Goal: Information Seeking & Learning: Learn about a topic

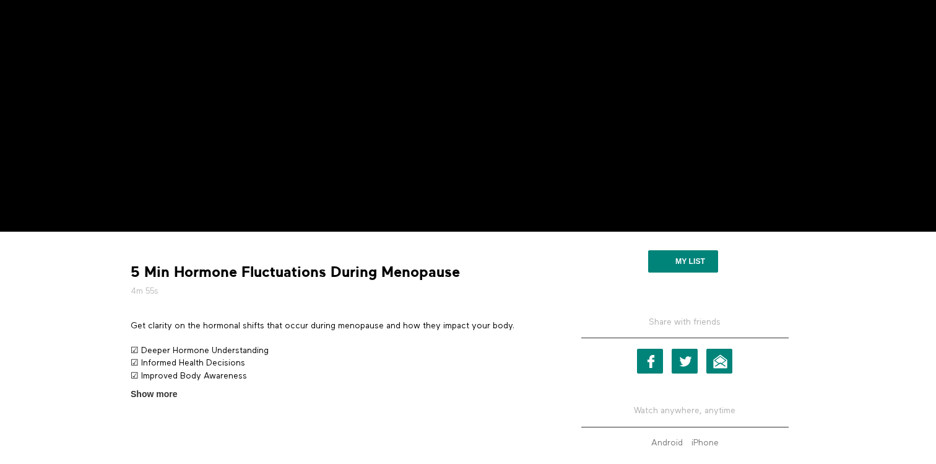
scroll to position [185, 0]
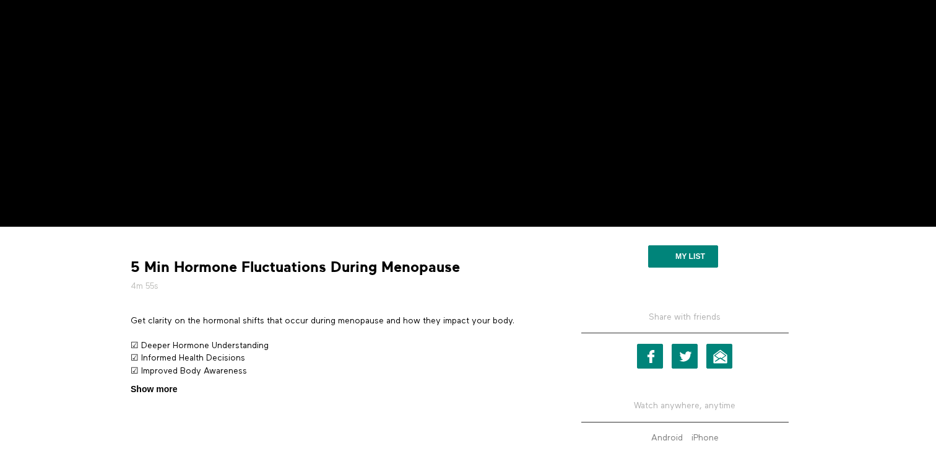
click at [168, 390] on span "Show more" at bounding box center [154, 389] width 46 height 13
click at [0, 0] on input "Show more Show less" at bounding box center [0, 0] width 0 height 0
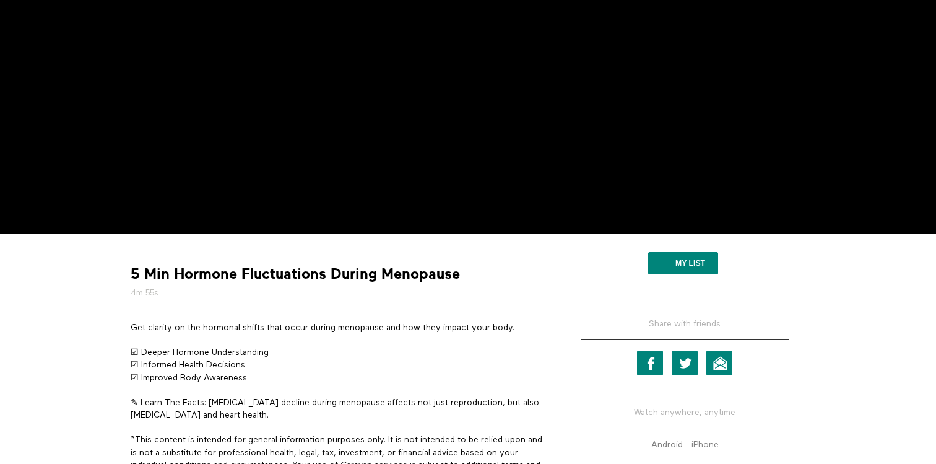
scroll to position [175, 0]
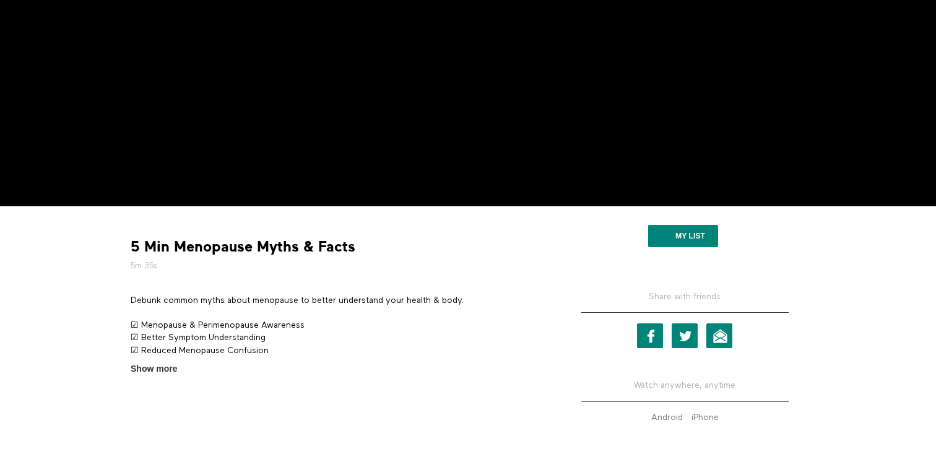
scroll to position [209, 0]
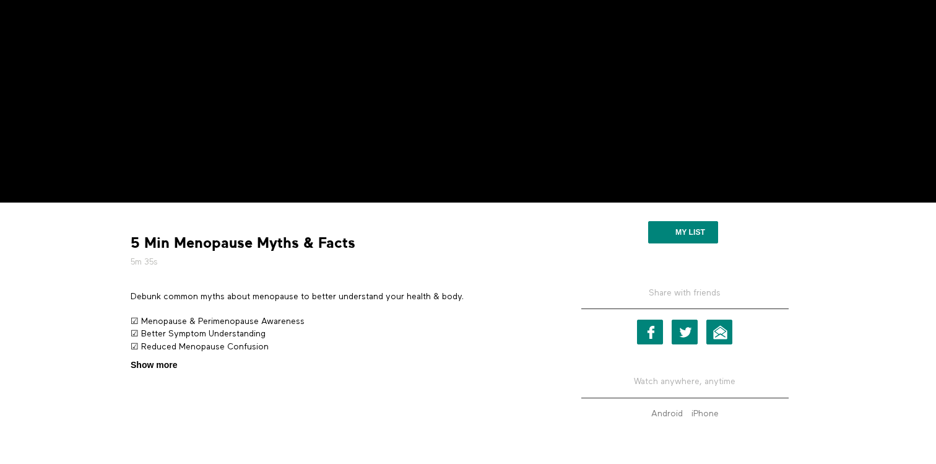
click at [173, 368] on span "Show more" at bounding box center [154, 365] width 46 height 13
click at [0, 0] on input "Show more Show less" at bounding box center [0, 0] width 0 height 0
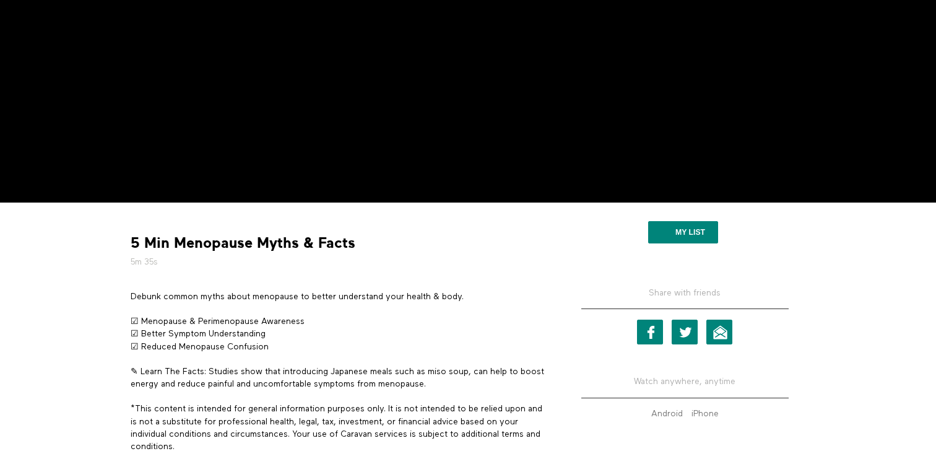
scroll to position [262, 0]
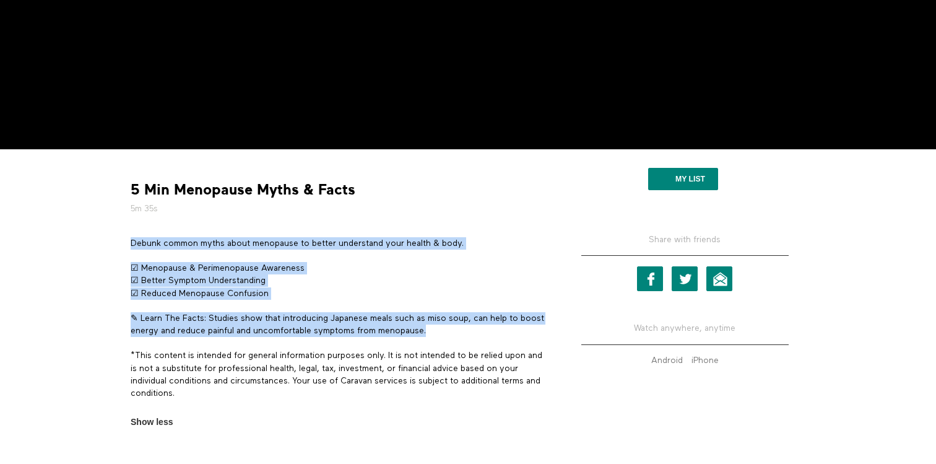
drag, startPoint x: 457, startPoint y: 331, endPoint x: 132, endPoint y: 249, distance: 335.3
click at [132, 249] on div "Debunk common myths about menopause to better understand your health & body. ☑ …" at bounding box center [338, 324] width 415 height 175
copy div "Debunk common myths about menopause to better understand your health & body. ☑ …"
click at [310, 185] on strong "5 Min Menopause Myths & Facts" at bounding box center [243, 189] width 225 height 19
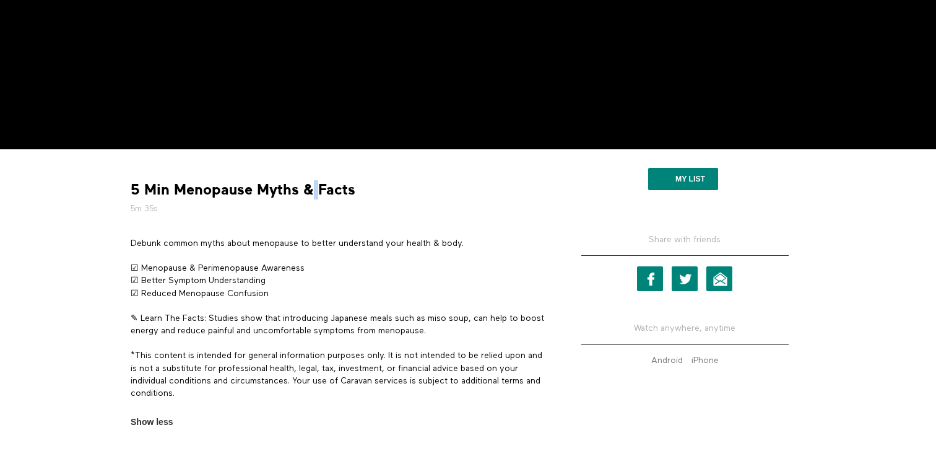
click at [310, 185] on strong "5 Min Menopause Myths & Facts" at bounding box center [243, 189] width 225 height 19
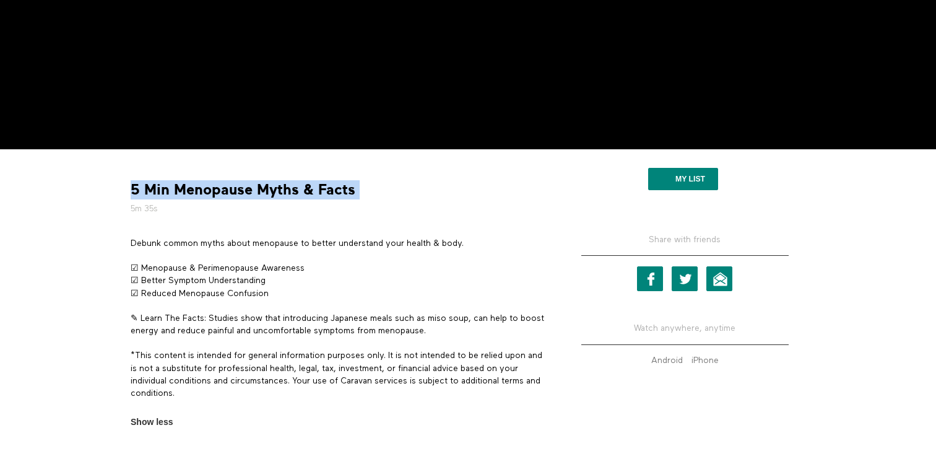
click at [310, 185] on strong "5 Min Menopause Myths & Facts" at bounding box center [243, 189] width 225 height 19
copy div "5 Min Menopause Myths & Facts"
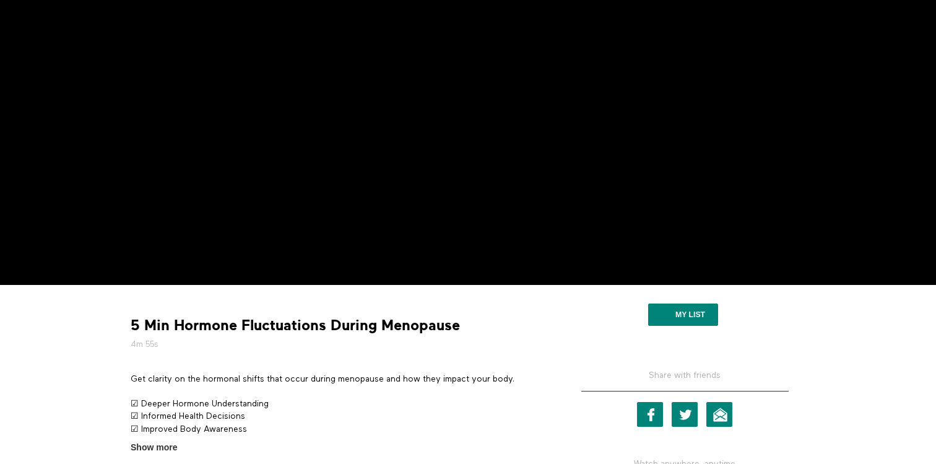
scroll to position [141, 0]
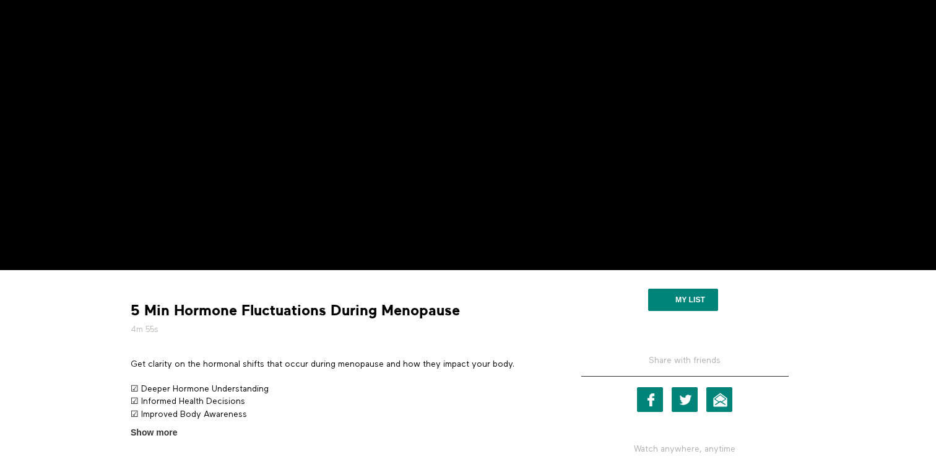
click at [314, 307] on strong "5 Min Hormone Fluctuations During Menopause" at bounding box center [295, 310] width 329 height 19
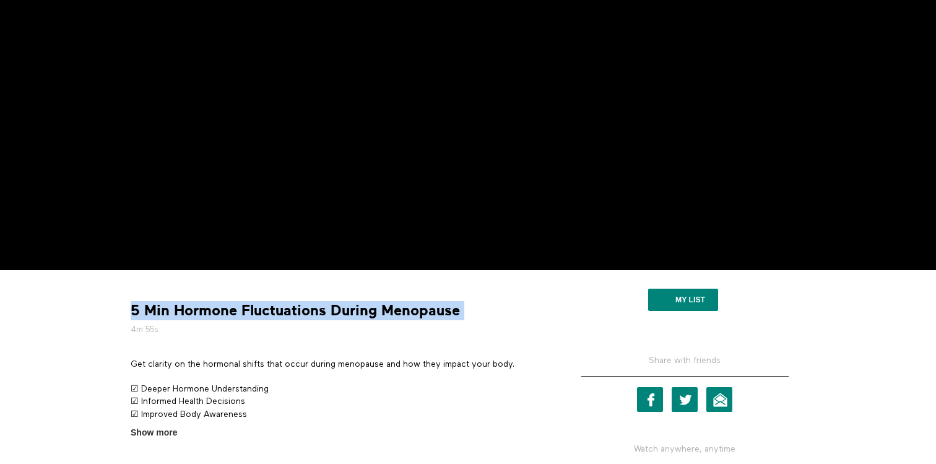
click at [314, 307] on strong "5 Min Hormone Fluctuations During Menopause" at bounding box center [295, 310] width 329 height 19
copy div "5 Min Hormone Fluctuations During Menopause"
